Goal: Information Seeking & Learning: Find specific fact

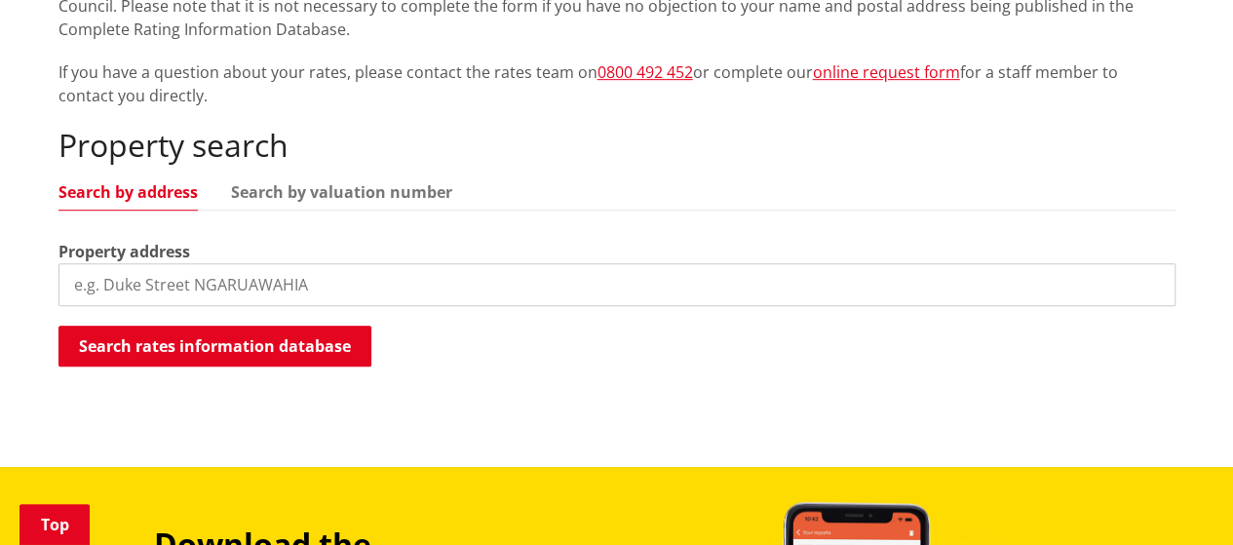
scroll to position [477, 0]
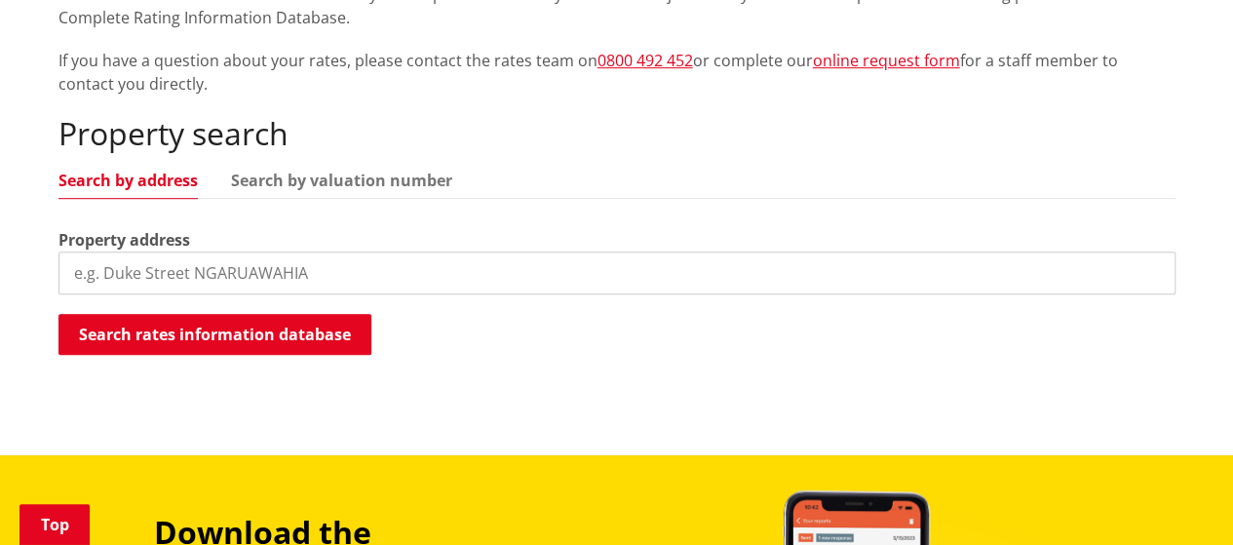
drag, startPoint x: 1243, startPoint y: 126, endPoint x: 1246, endPoint y: 263, distance: 137.4
click at [1232, 263] on html "Skip to content Toggle search Toggle navigation Services and facilities Recreat…" at bounding box center [616, 419] width 1233 height 1792
click at [205, 284] on input "search" at bounding box center [616, 272] width 1117 height 43
type input "15 mary"
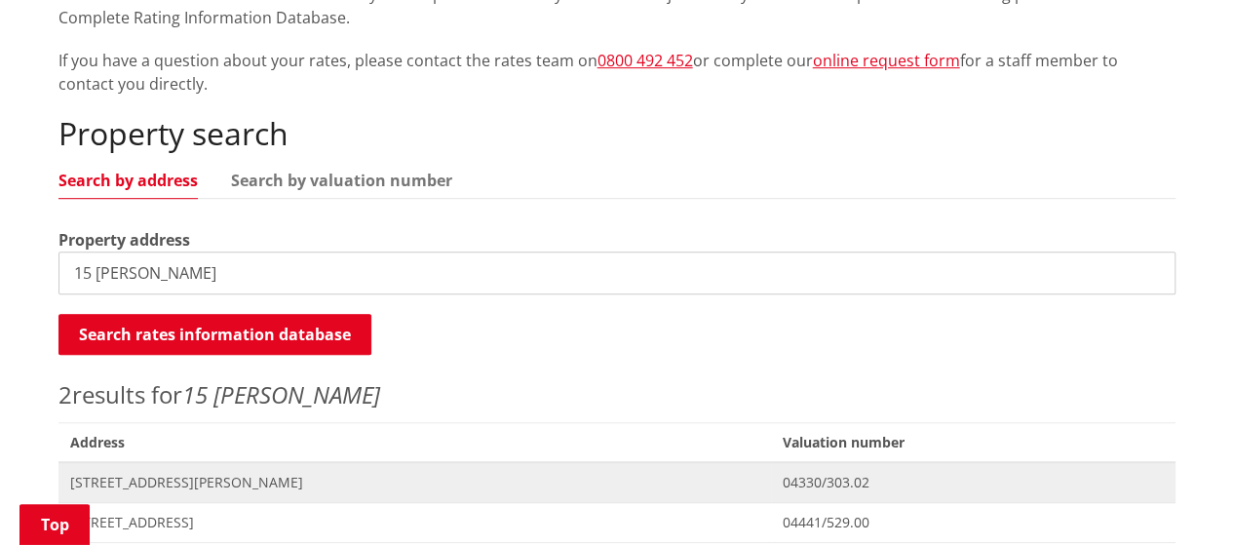
click at [167, 484] on span "[STREET_ADDRESS][PERSON_NAME]" at bounding box center [415, 482] width 690 height 19
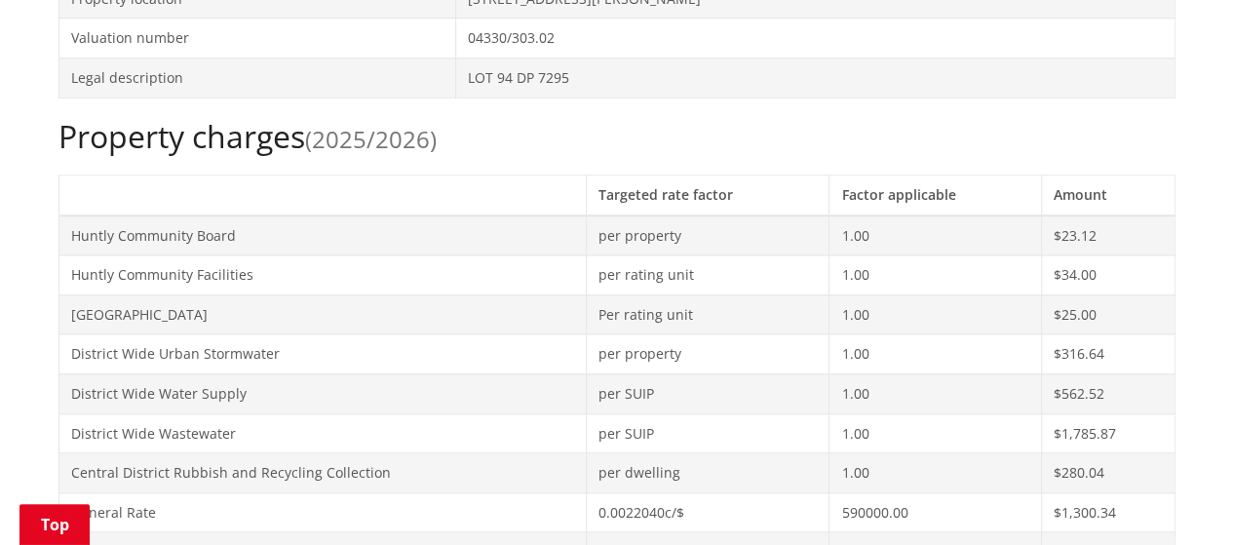
scroll to position [754, 0]
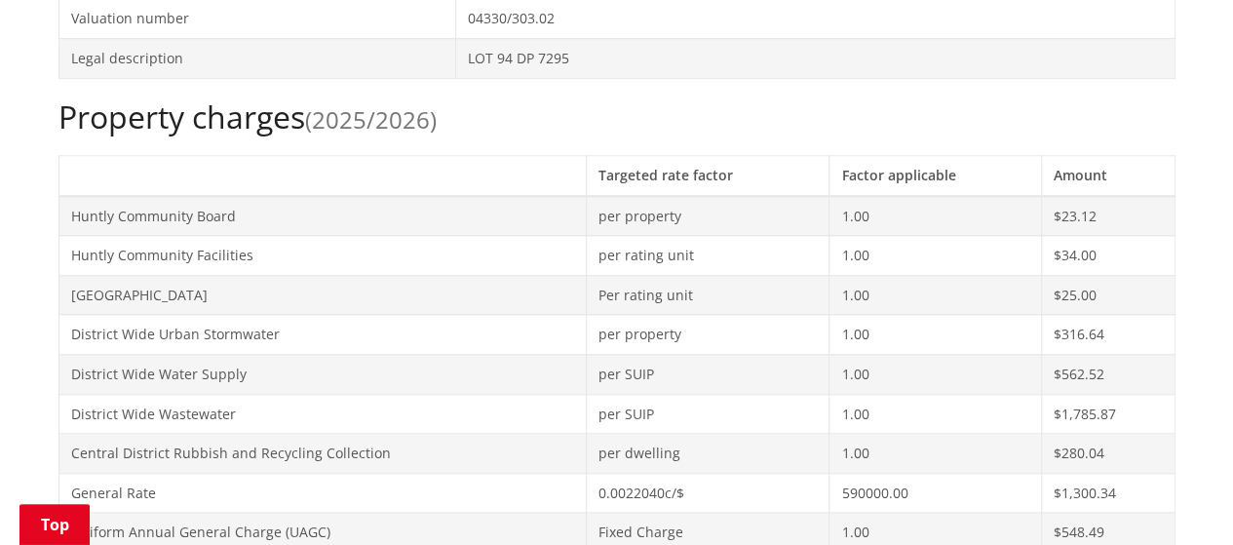
click at [900, 121] on h2 "Property charges (2025/2026)" at bounding box center [616, 116] width 1117 height 37
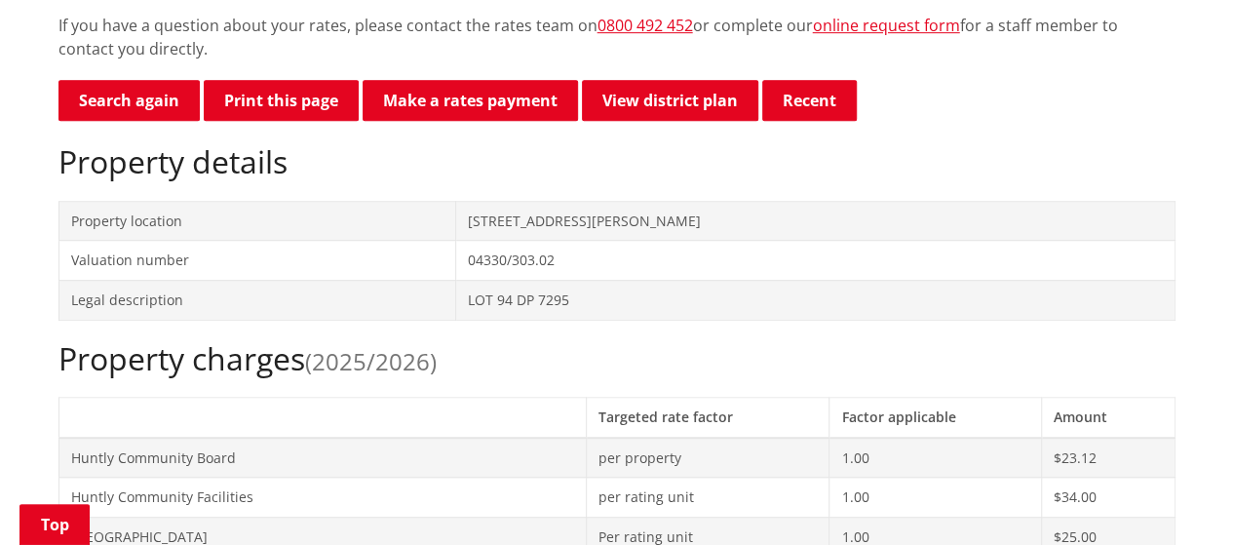
scroll to position [405, 0]
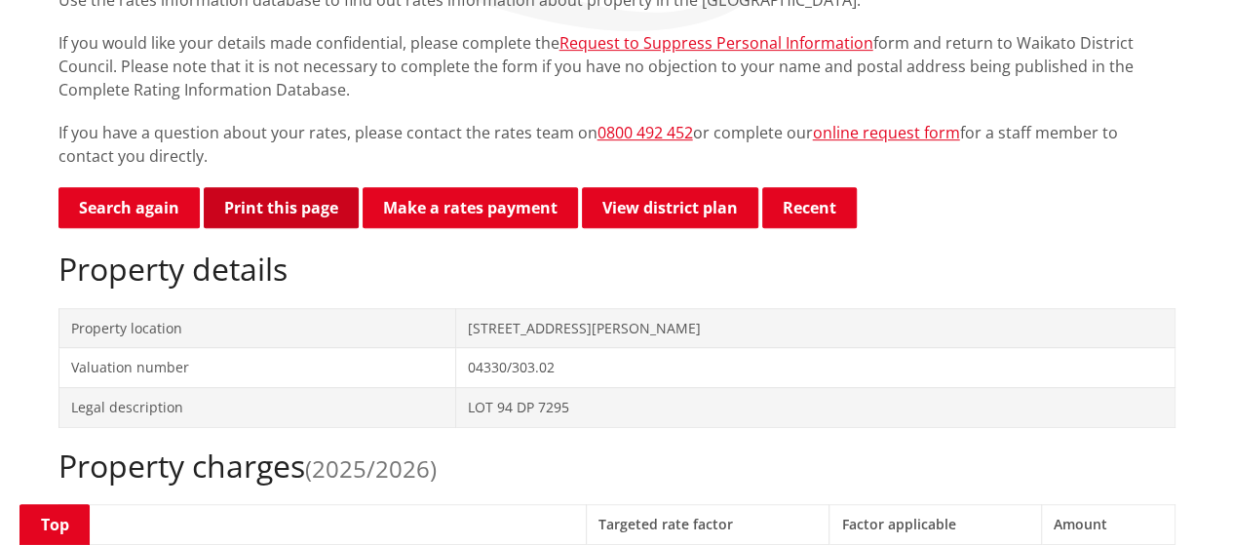
click at [286, 202] on button "Print this page" at bounding box center [281, 207] width 155 height 41
